Goal: Transaction & Acquisition: Purchase product/service

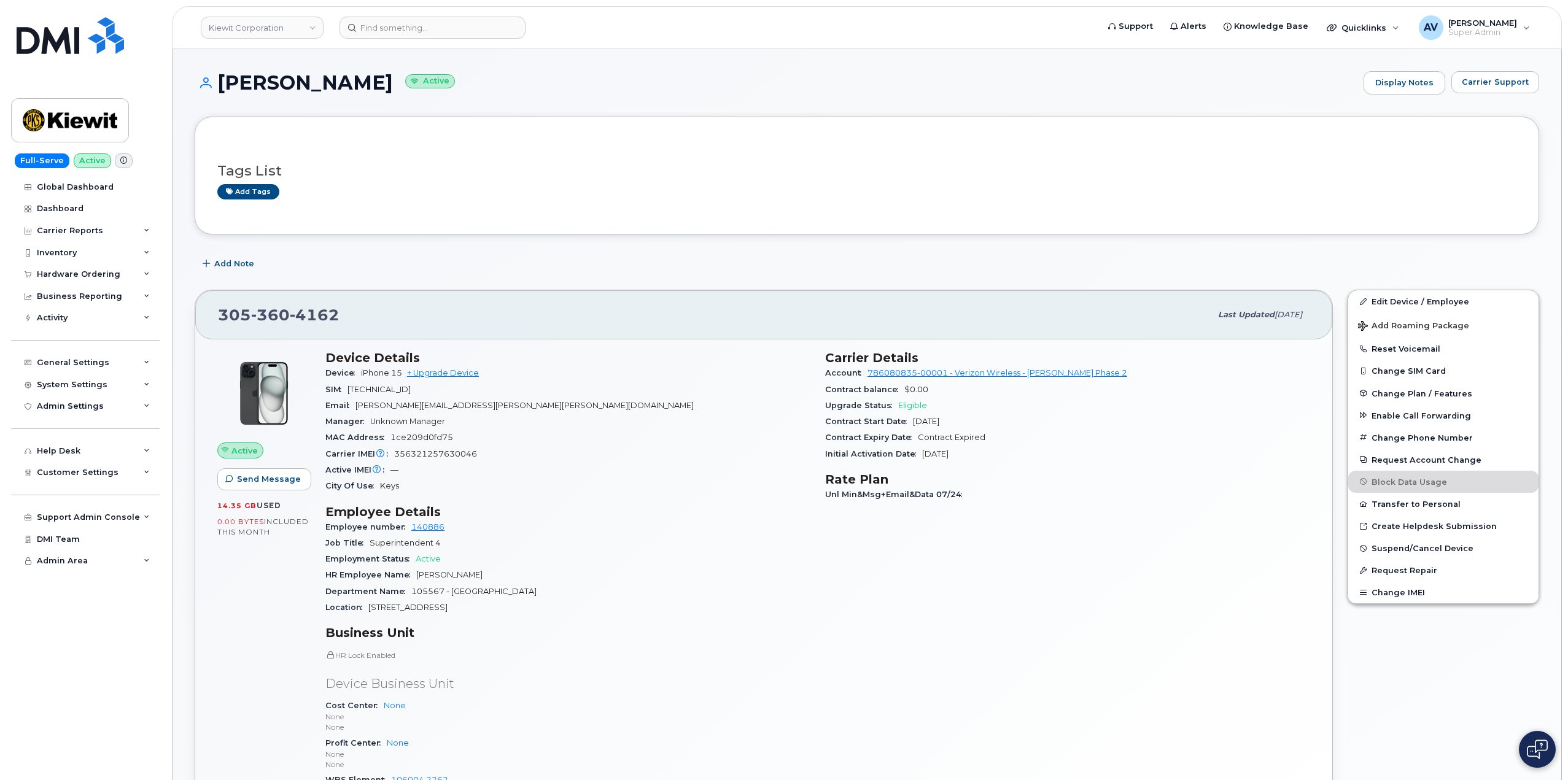
scroll to position [184, 0]
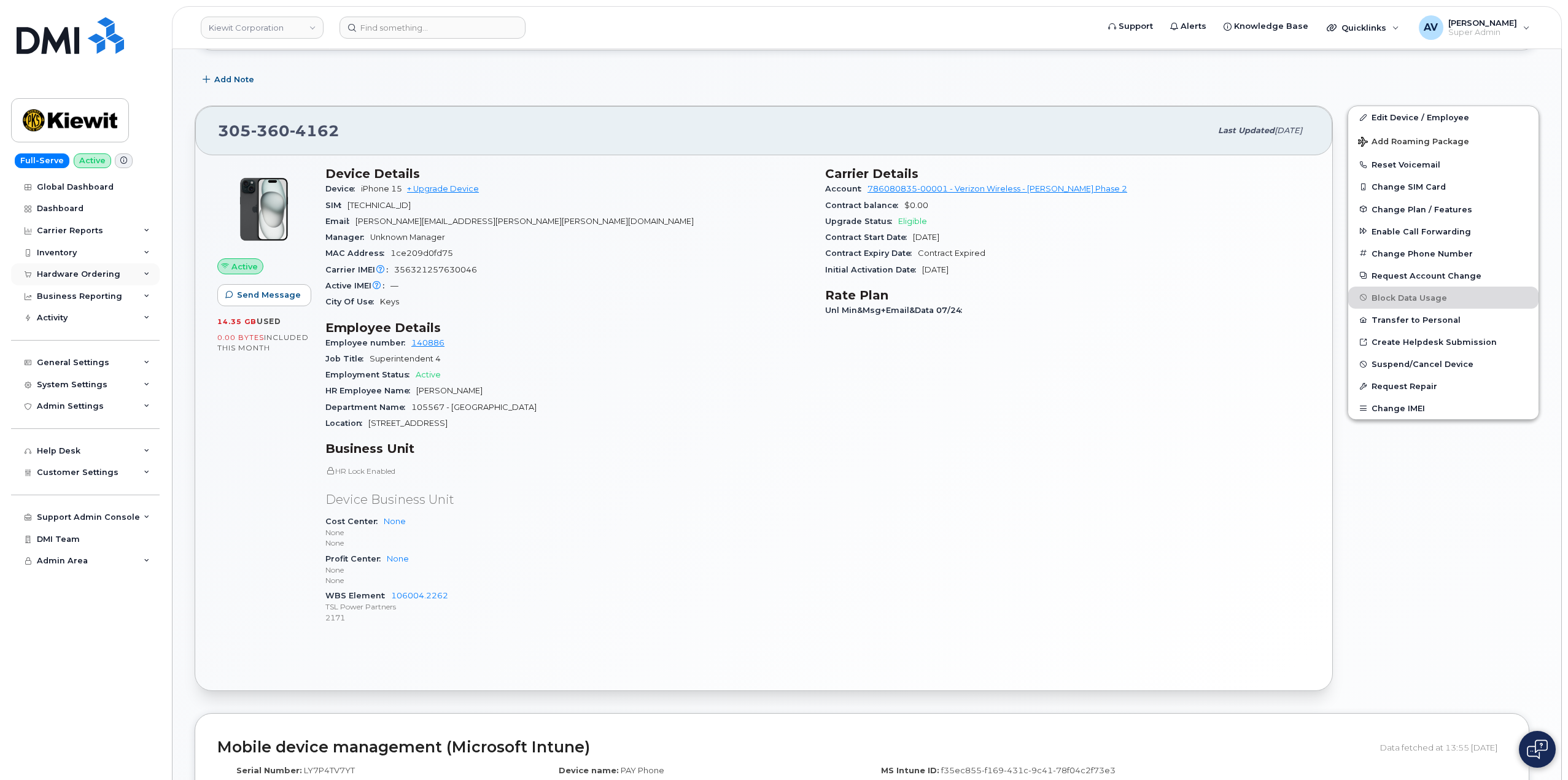
click at [96, 275] on div "Hardware Ordering" at bounding box center [79, 274] width 84 height 10
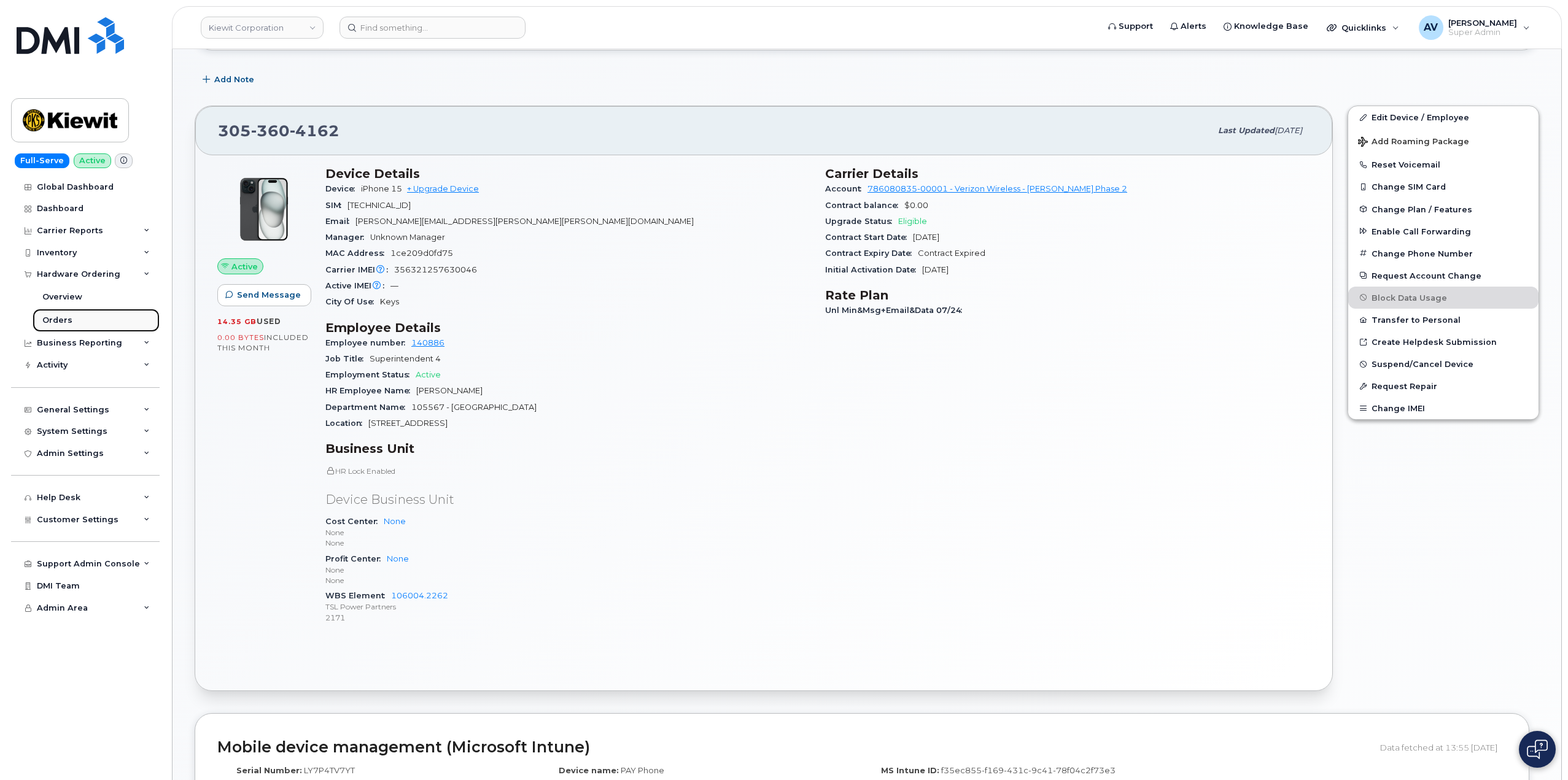
click at [96, 317] on link "Orders" at bounding box center [96, 320] width 127 height 23
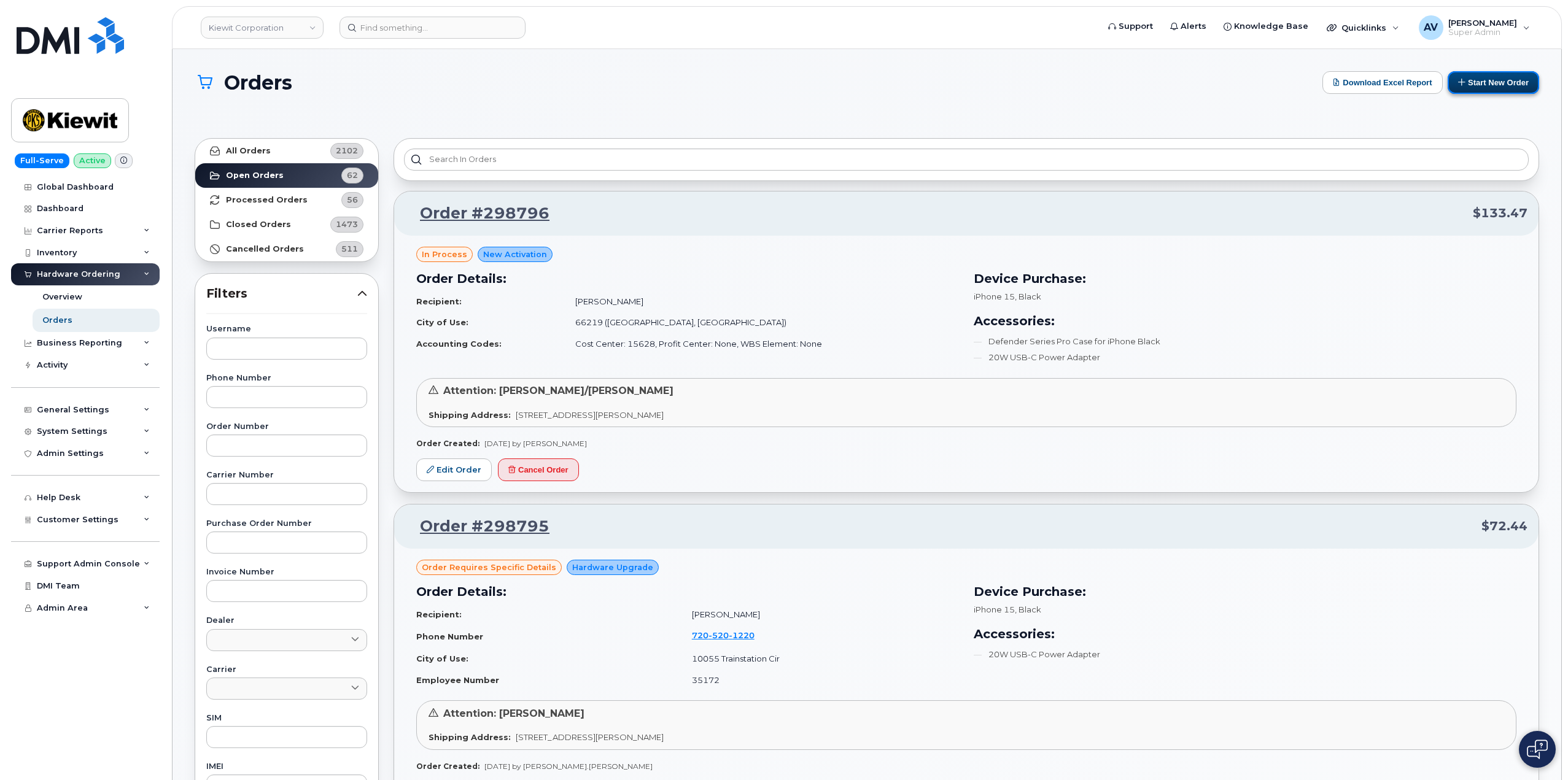
click at [1471, 87] on button "Start New Order" at bounding box center [1493, 82] width 91 height 22
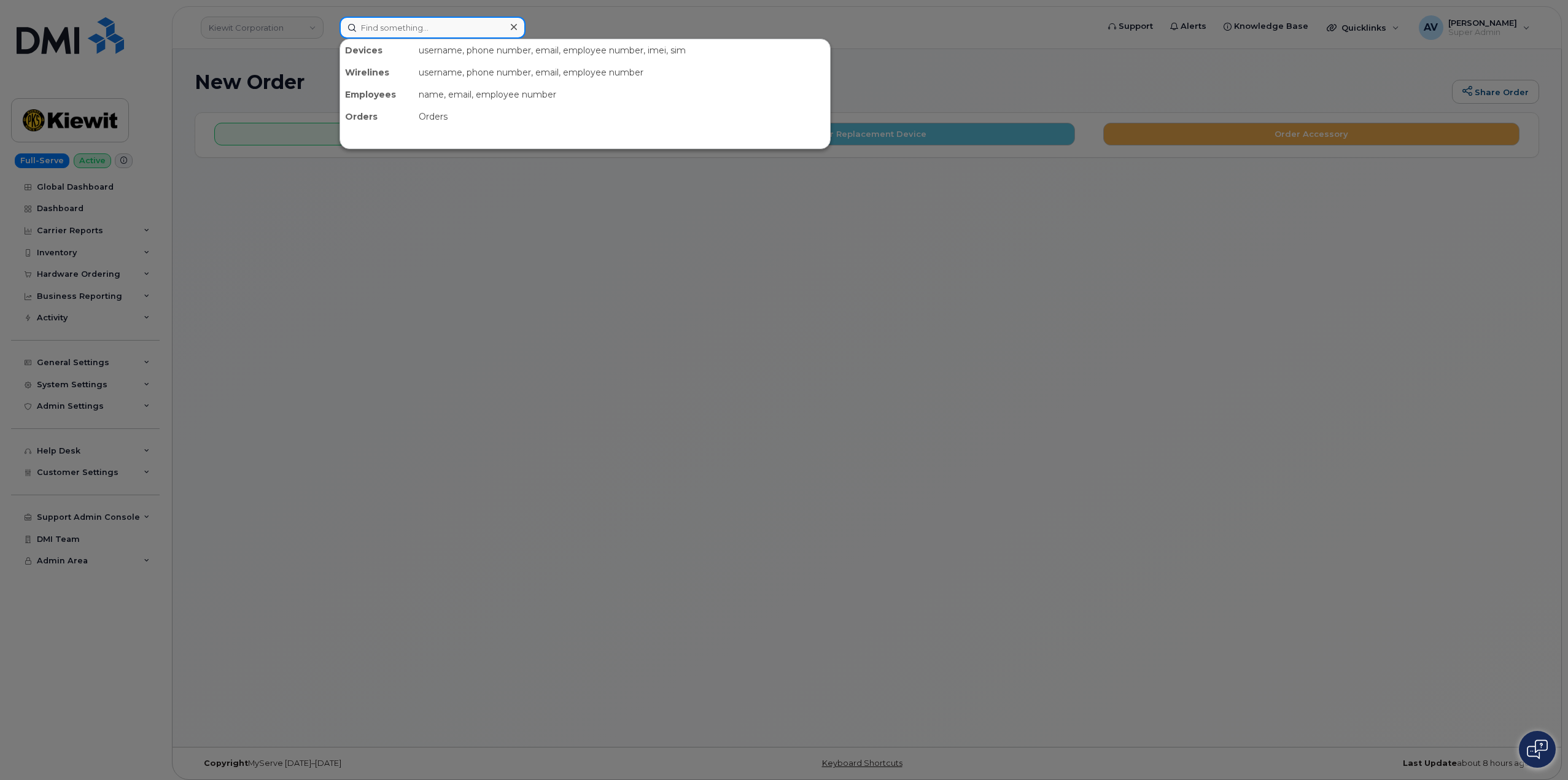
click at [442, 29] on input at bounding box center [433, 28] width 186 height 22
paste input "[PHONE_NUMBER]"
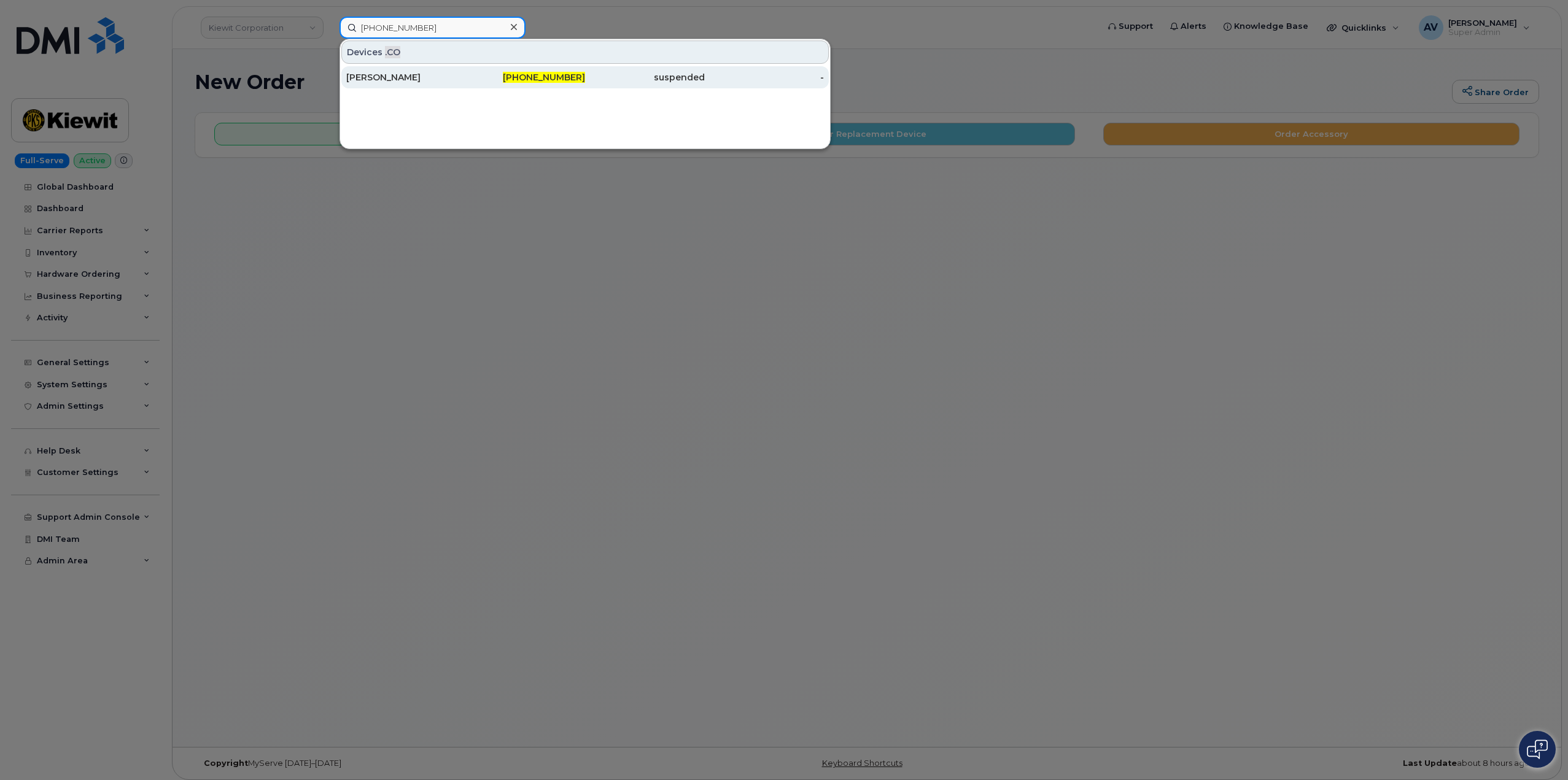
type input "[PHONE_NUMBER]"
click at [452, 79] on div "[PERSON_NAME]" at bounding box center [406, 76] width 120 height 12
